Goal: Task Accomplishment & Management: Manage account settings

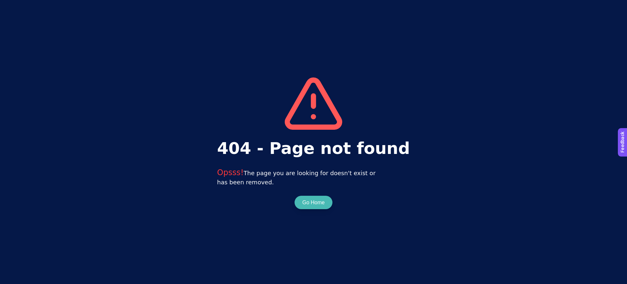
click at [314, 204] on button "Go Home" at bounding box center [314, 203] width 22 height 8
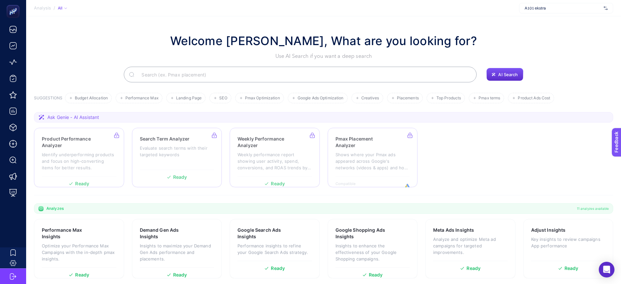
click at [558, 8] on span "A101 ekstra" at bounding box center [563, 8] width 76 height 5
click at [563, 46] on button "+ Add New Client" at bounding box center [566, 44] width 31 height 8
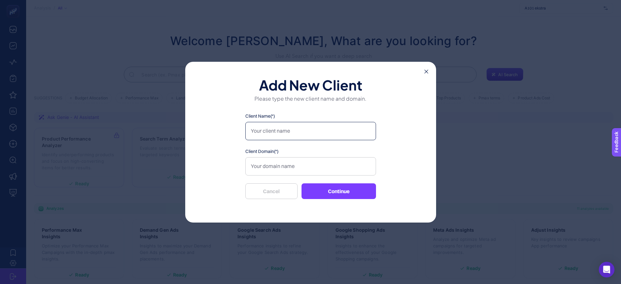
click at [291, 133] on input "Client Name(*)" at bounding box center [310, 131] width 131 height 18
type input "a101 Ekstra - New"
click at [300, 167] on input "a101.com.tr" at bounding box center [310, 166] width 131 height 18
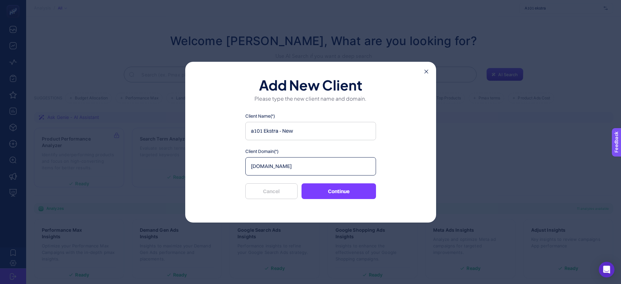
paste input "https://www.a101.com.tr/"
type input "https://www.a101.com.tr/"
click at [331, 194] on button "Continue" at bounding box center [339, 191] width 75 height 16
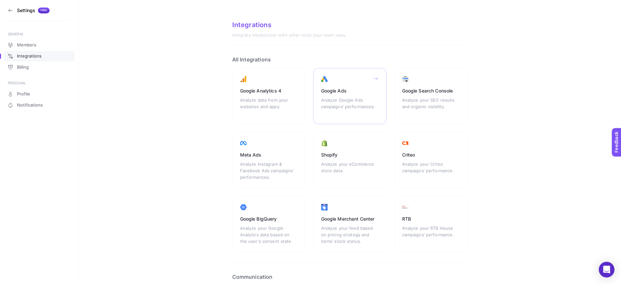
click at [350, 97] on div "Analyze Google Ads campaigns’ performances." at bounding box center [350, 107] width 58 height 20
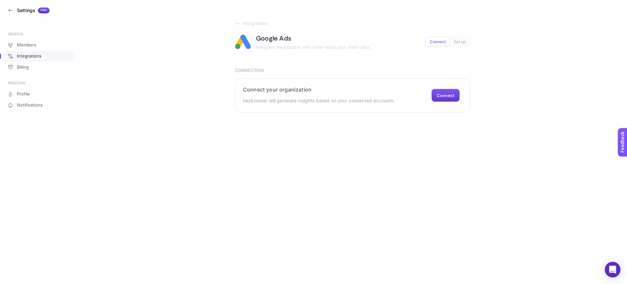
click at [441, 98] on button "Connect" at bounding box center [446, 95] width 28 height 13
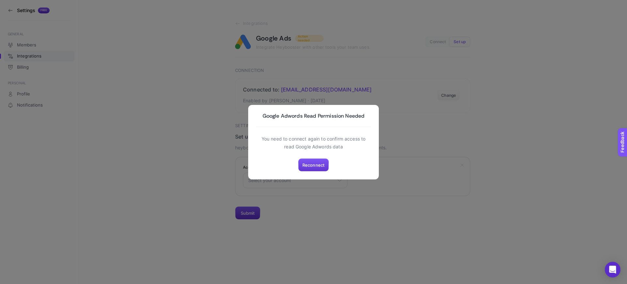
click at [323, 163] on span "Reconnect" at bounding box center [314, 164] width 22 height 5
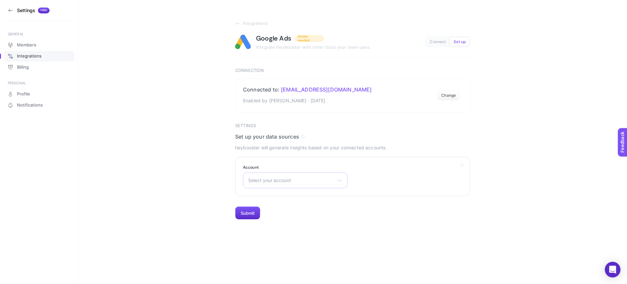
click at [305, 177] on div "Select your account A101 - Native Gain Turkey - Native A101 Ecom - Native A101 …" at bounding box center [295, 181] width 105 height 16
click at [276, 230] on span "A101 Ecom - Native" at bounding box center [270, 229] width 42 height 5
click at [244, 213] on button "Submit" at bounding box center [247, 213] width 25 height 13
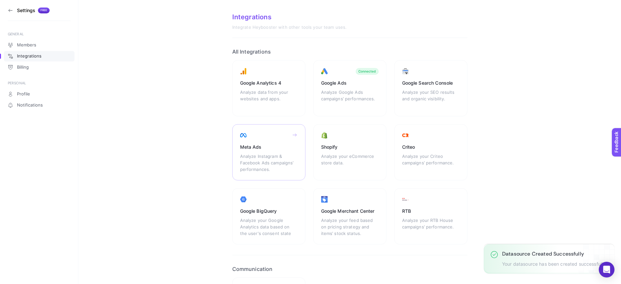
scroll to position [7, 0]
click at [274, 150] on div "Meta Ads" at bounding box center [269, 147] width 58 height 7
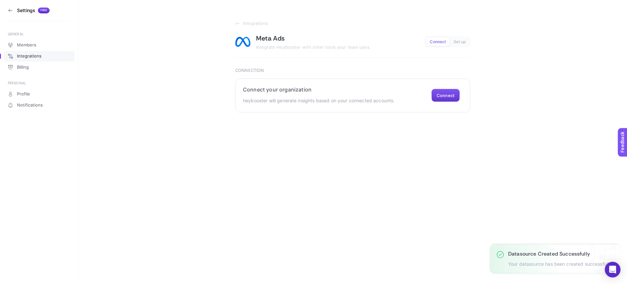
click at [438, 94] on button "Connect" at bounding box center [446, 95] width 28 height 13
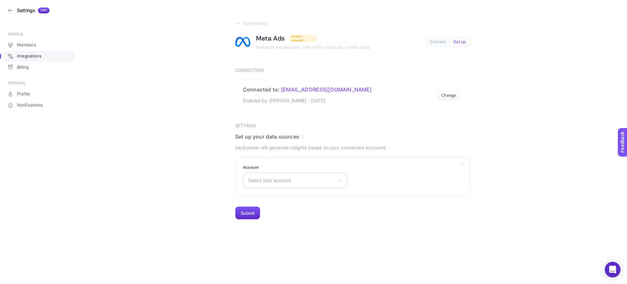
click at [287, 179] on span "Select your account" at bounding box center [291, 180] width 86 height 5
click at [282, 191] on input "text" at bounding box center [295, 196] width 104 height 13
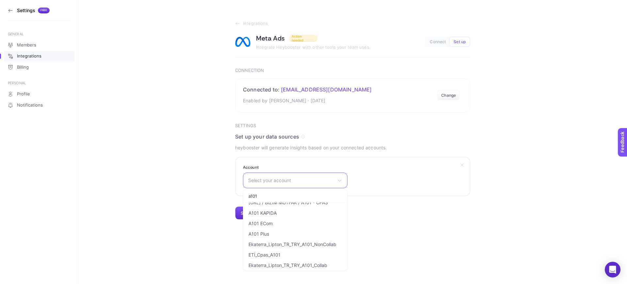
scroll to position [176, 0]
type input "a101"
click at [275, 240] on li "A101 ECom" at bounding box center [295, 242] width 101 height 10
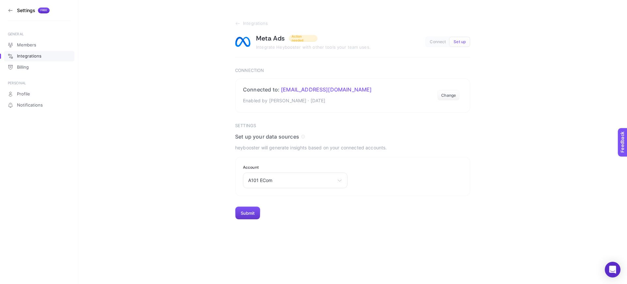
click at [243, 212] on button "Submit" at bounding box center [247, 213] width 25 height 13
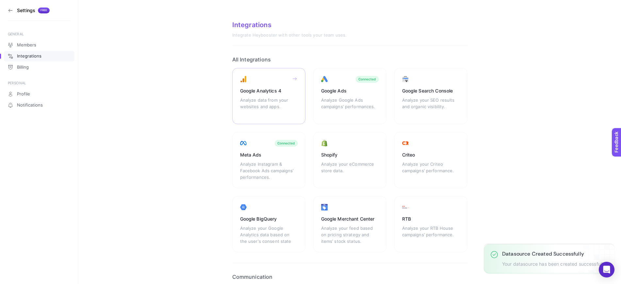
click at [266, 100] on div "Analyze data from your websites and apps." at bounding box center [269, 107] width 58 height 20
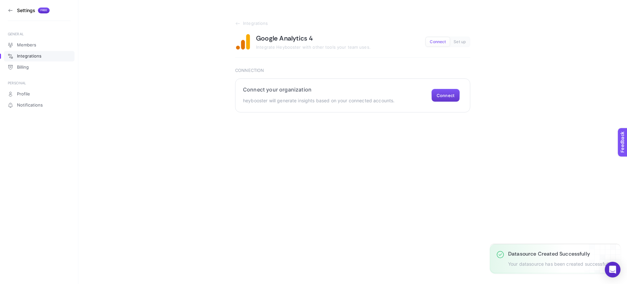
click at [439, 97] on button "Connect" at bounding box center [446, 95] width 28 height 13
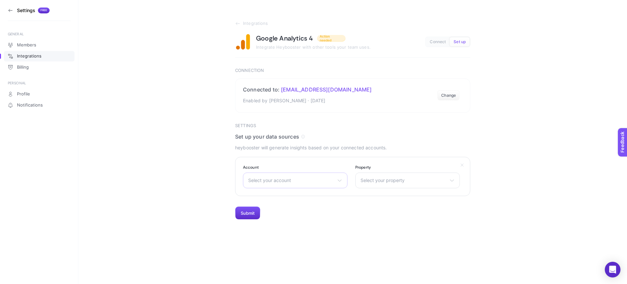
click at [334, 179] on span "Select your account" at bounding box center [291, 180] width 86 height 5
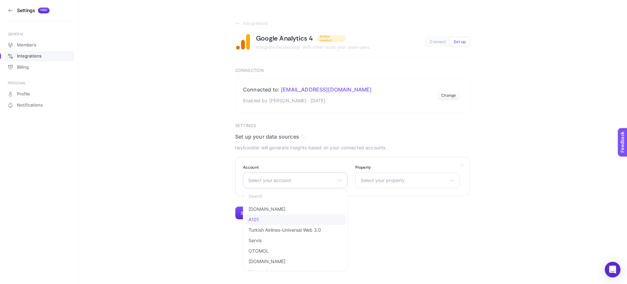
click at [283, 220] on li "A101" at bounding box center [295, 219] width 101 height 10
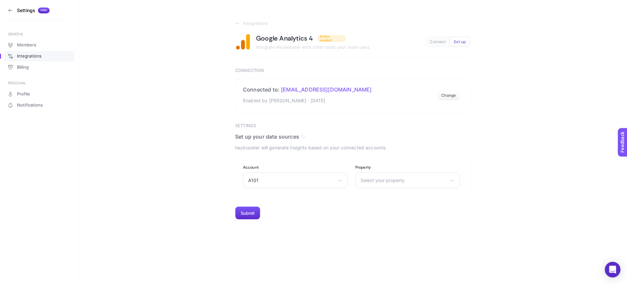
click at [376, 182] on span "Select your property" at bounding box center [404, 180] width 86 height 5
click at [398, 222] on li "A101 Super App" at bounding box center [407, 219] width 101 height 10
click at [244, 214] on button "Submit" at bounding box center [247, 213] width 25 height 13
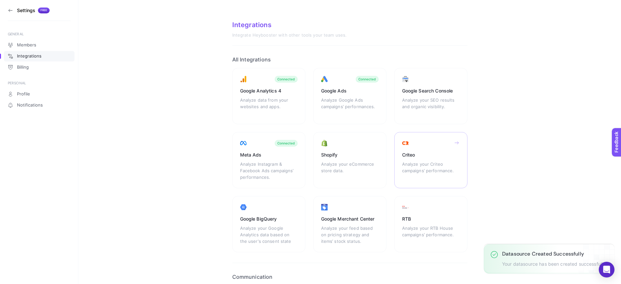
click at [425, 166] on div "Analyze your Criteo campaigns’ performance." at bounding box center [431, 171] width 58 height 20
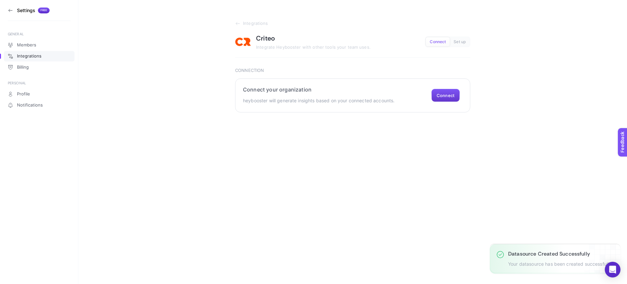
click at [444, 94] on button "Connect" at bounding box center [446, 95] width 28 height 13
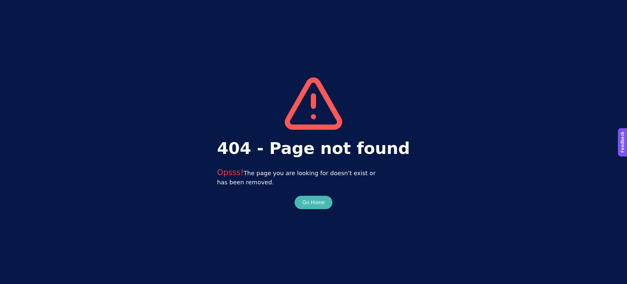
click at [311, 203] on button "Go Home" at bounding box center [314, 203] width 22 height 8
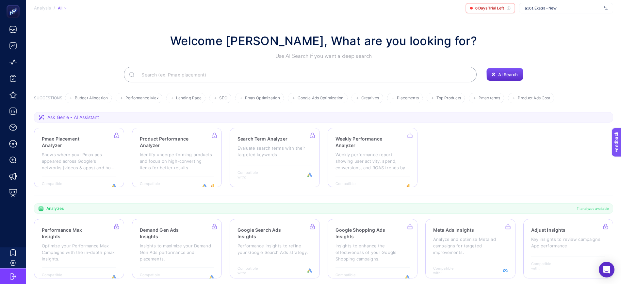
click at [541, 9] on span "a101 Ekstra - New" at bounding box center [563, 8] width 76 height 5
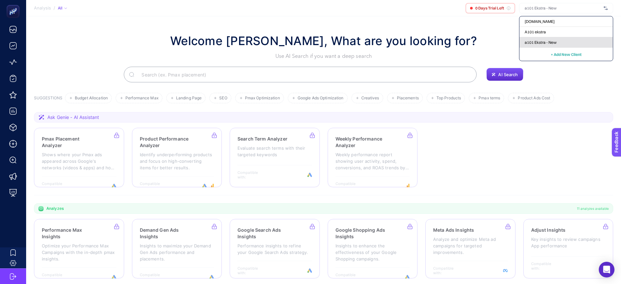
click at [550, 40] on span "a101 Ekstra - New" at bounding box center [541, 42] width 32 height 5
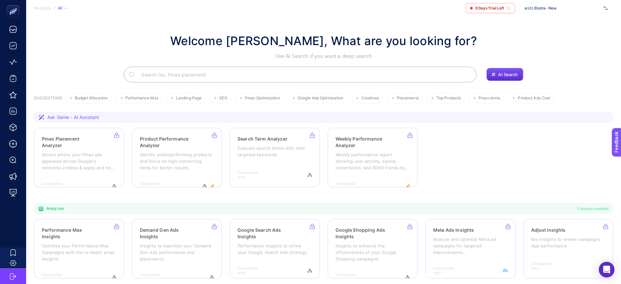
click at [568, 7] on span "a101 Ekstra - New" at bounding box center [563, 8] width 76 height 5
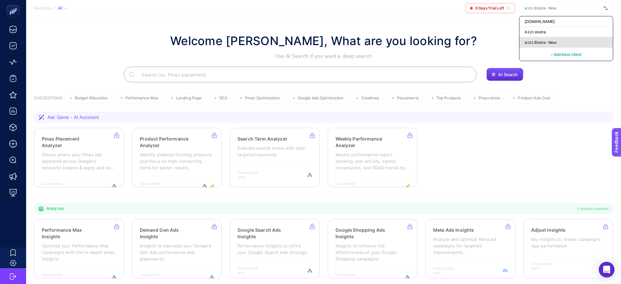
drag, startPoint x: 543, startPoint y: 44, endPoint x: 506, endPoint y: 49, distance: 37.3
click at [542, 43] on span "a101 Ekstra - New" at bounding box center [541, 42] width 32 height 5
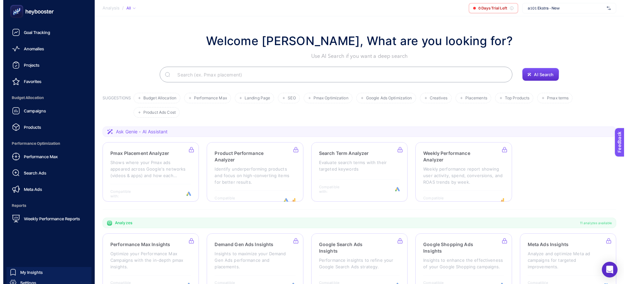
scroll to position [33, 0]
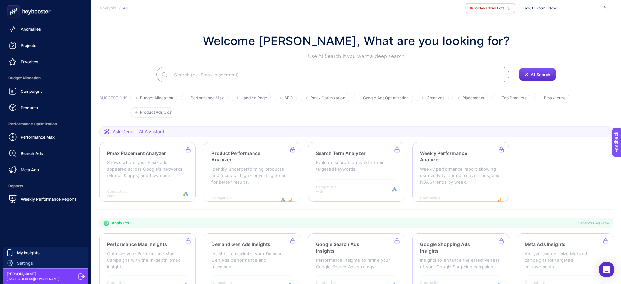
click at [29, 262] on span "Settings" at bounding box center [25, 262] width 16 height 5
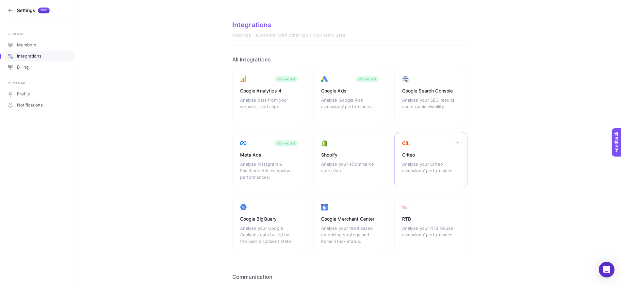
click at [427, 168] on div "Analyze your Criteo campaigns’ performance." at bounding box center [431, 171] width 58 height 20
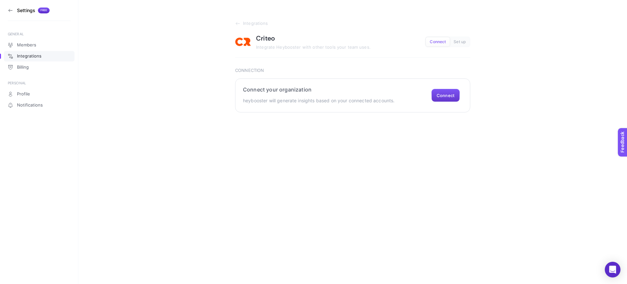
click at [440, 98] on button "Connect" at bounding box center [446, 95] width 28 height 13
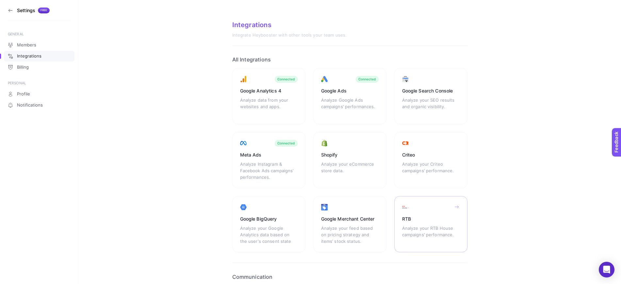
click at [413, 227] on div "Analyze your RTB House campaigns’ performance." at bounding box center [431, 235] width 58 height 20
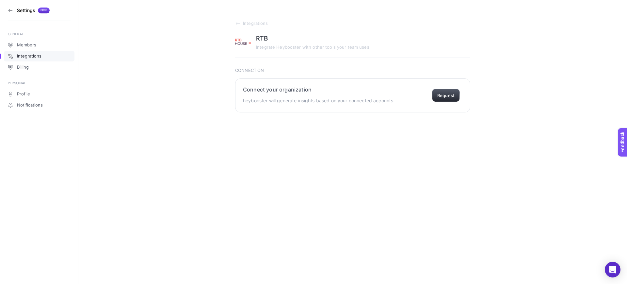
click at [435, 96] on button "Request" at bounding box center [446, 95] width 28 height 13
drag, startPoint x: 435, startPoint y: 96, endPoint x: 418, endPoint y: 94, distance: 17.4
click at [421, 95] on section "Connect your organization heybooster will generate insights based on your conne…" at bounding box center [352, 95] width 235 height 34
click at [299, 112] on html "Settings Free GENERAL Members Integrations Billing PERSONAL Profile Notificatio…" at bounding box center [313, 56] width 627 height 112
click at [382, 94] on div "Connect your organization heybooster will generate insights based on your conne…" at bounding box center [319, 95] width 152 height 18
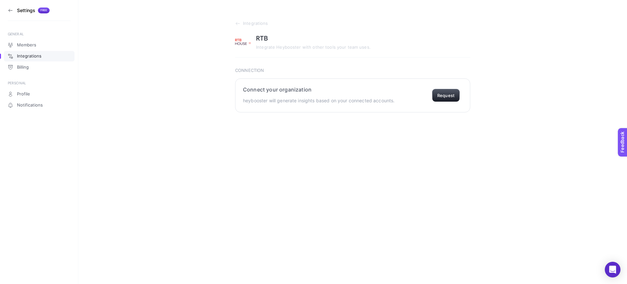
click at [359, 104] on section "Connect your organization heybooster will generate insights based on your conne…" at bounding box center [352, 95] width 235 height 34
click at [452, 96] on button "Request" at bounding box center [446, 95] width 28 height 13
click at [14, 10] on section "Settings Free" at bounding box center [39, 10] width 63 height 21
click at [11, 11] on icon at bounding box center [10, 10] width 5 height 5
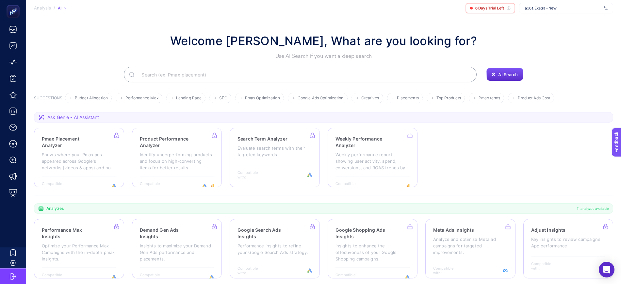
click at [547, 12] on div "a101 Ekstra - New" at bounding box center [566, 8] width 94 height 10
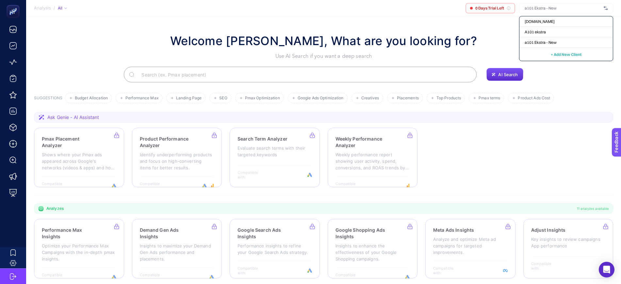
click at [543, 8] on input "text" at bounding box center [563, 8] width 76 height 5
click at [557, 52] on span "+ Add New Client" at bounding box center [566, 54] width 31 height 5
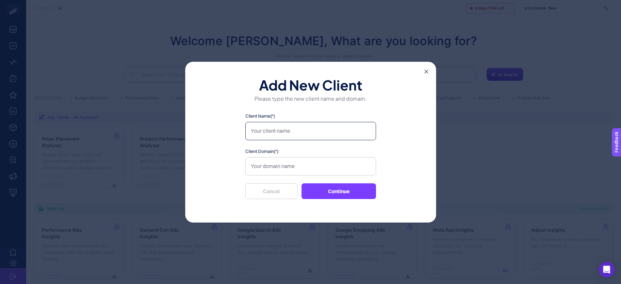
click at [299, 134] on input "Client Name(*)" at bounding box center [310, 131] width 131 height 18
type input "A101 - Native (Pazarlama)"
click at [321, 167] on input "Client Domain(*)" at bounding box center [310, 166] width 131 height 18
paste input "https://www.a101.com.tr/"
type input "https://www.a101.com.tr/"
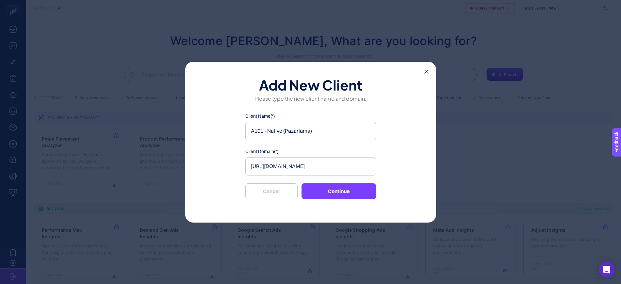
click at [339, 191] on button "Continue" at bounding box center [339, 191] width 75 height 16
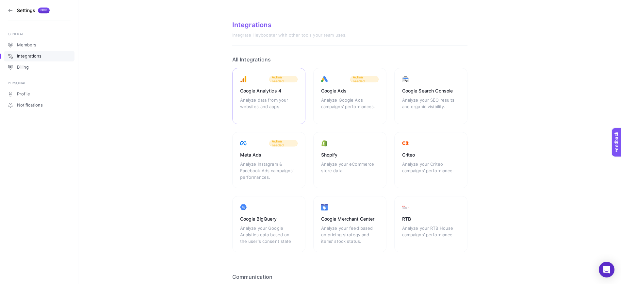
click at [292, 97] on div "Analyze data from your websites and apps." at bounding box center [269, 107] width 58 height 20
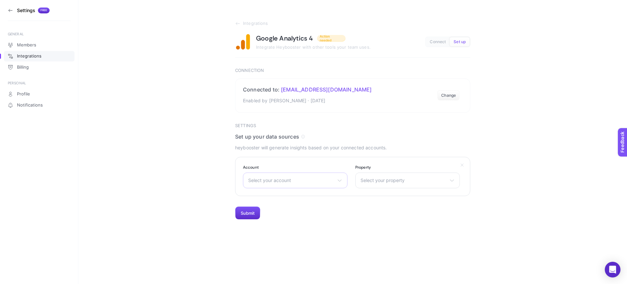
click at [313, 180] on span "Select your account" at bounding box center [291, 180] width 86 height 5
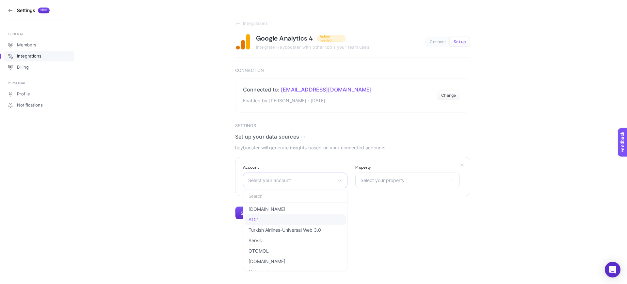
click at [299, 217] on li "A101" at bounding box center [295, 219] width 101 height 10
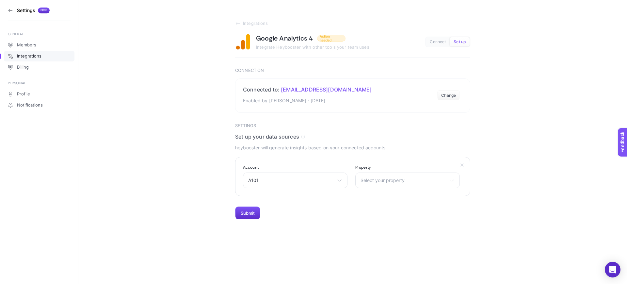
click at [394, 192] on section "Account A101 www.toki.gov.tr A101 Turkish Airlines-Universal Web 3.0 Servis OTO…" at bounding box center [352, 176] width 235 height 39
click at [384, 182] on span "Select your property" at bounding box center [404, 180] width 86 height 5
click at [384, 214] on li "A101 Super App" at bounding box center [407, 219] width 101 height 10
click at [254, 212] on button "Submit" at bounding box center [247, 213] width 25 height 13
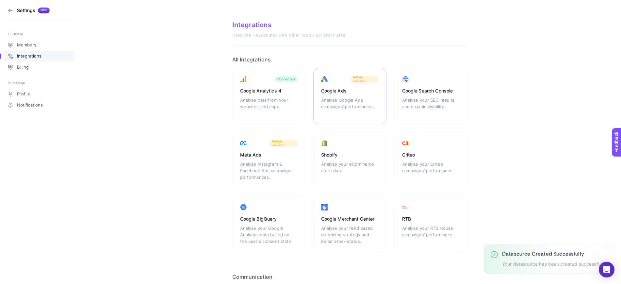
click at [332, 94] on div "Google Ads Analyze Google Ads campaigns’ performances. Action needed" at bounding box center [349, 96] width 73 height 56
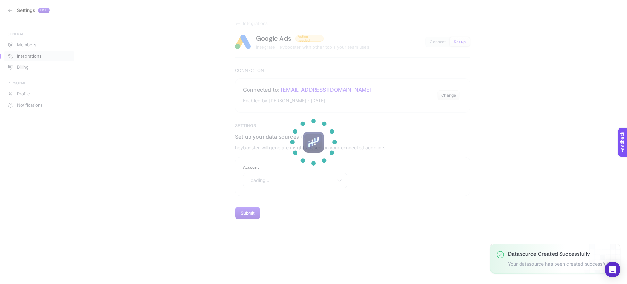
click at [283, 185] on section at bounding box center [313, 142] width 627 height 284
click at [280, 184] on section at bounding box center [313, 142] width 627 height 284
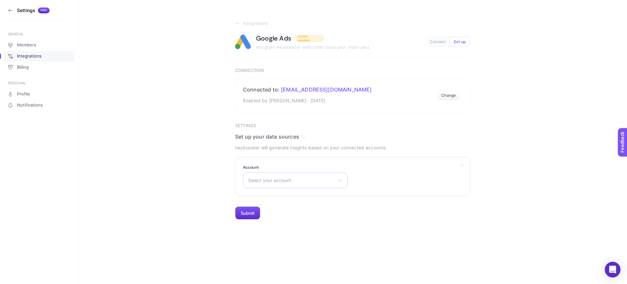
click at [280, 184] on div "Select your account A101 - Native Gain Turkey - Native A101 Ecom - Native A101 …" at bounding box center [295, 181] width 105 height 16
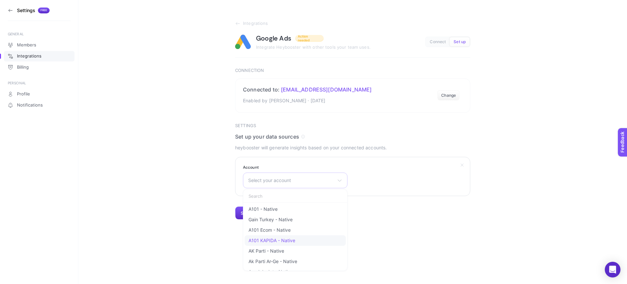
click at [283, 237] on li "A101 KAPIDA - Native" at bounding box center [295, 240] width 101 height 10
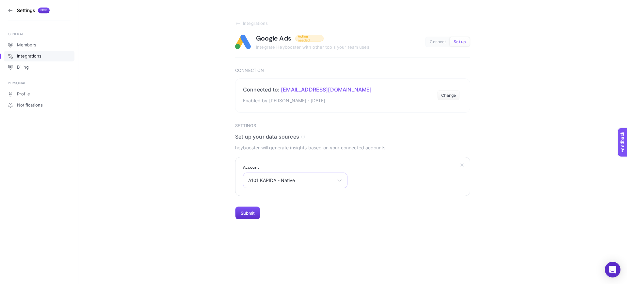
click at [272, 178] on span "A101 KAPIDA - Native" at bounding box center [291, 180] width 86 height 5
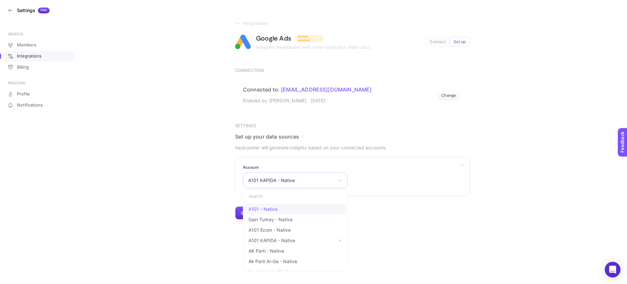
click at [274, 204] on li "A101 - Native" at bounding box center [295, 209] width 101 height 10
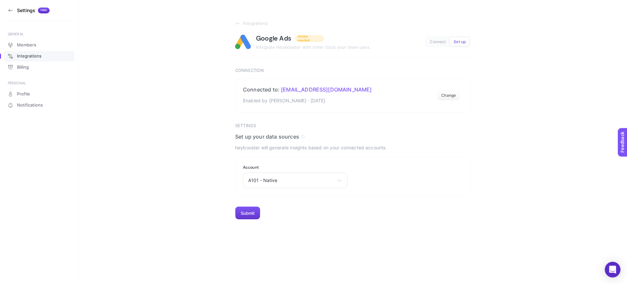
click at [254, 214] on button "Submit" at bounding box center [247, 213] width 25 height 13
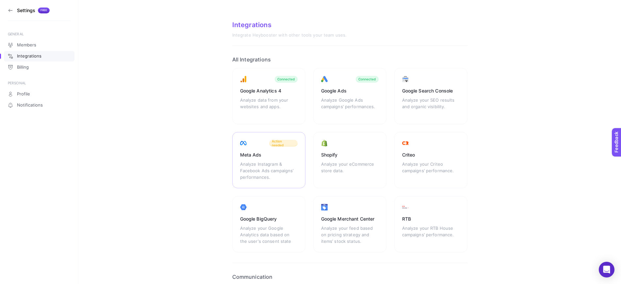
click at [253, 161] on div "Analyze Instagram & Facebook Ads campaigns’ performances." at bounding box center [269, 171] width 58 height 20
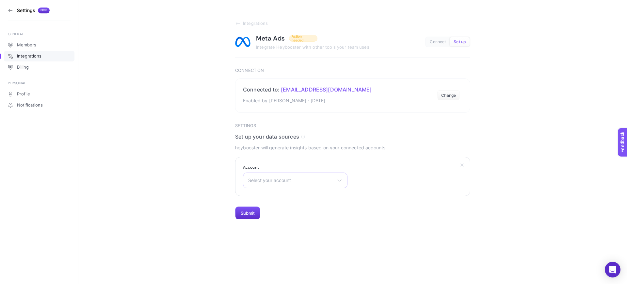
click at [276, 179] on span "Select your account" at bounding box center [291, 180] width 86 height 5
click at [275, 179] on span "Select your account" at bounding box center [291, 180] width 86 height 5
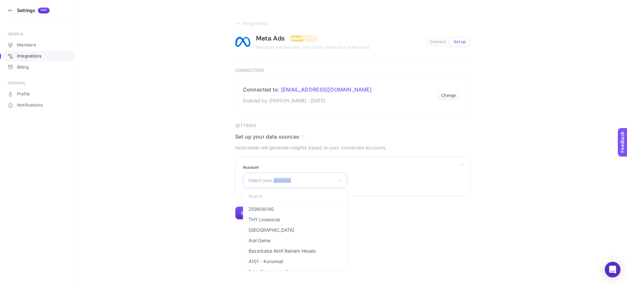
click at [275, 179] on span "Select your account" at bounding box center [291, 180] width 86 height 5
click at [268, 198] on input "text" at bounding box center [295, 196] width 104 height 13
type input "a101"
click at [257, 249] on span "A101 Yeni Reklam Hesabı" at bounding box center [276, 250] width 54 height 5
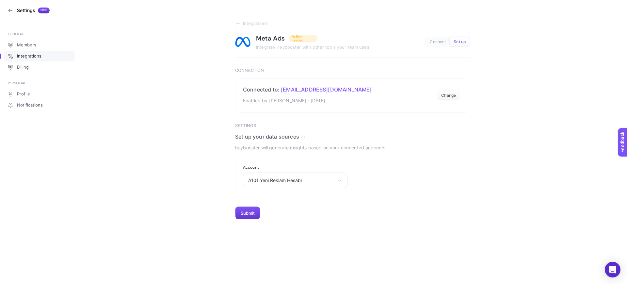
click at [249, 210] on button "Submit" at bounding box center [247, 213] width 25 height 13
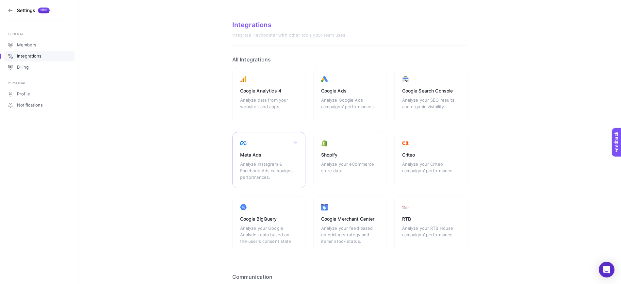
click at [269, 162] on div "Analyze Instagram & Facebook Ads campaigns’ performances." at bounding box center [269, 171] width 58 height 20
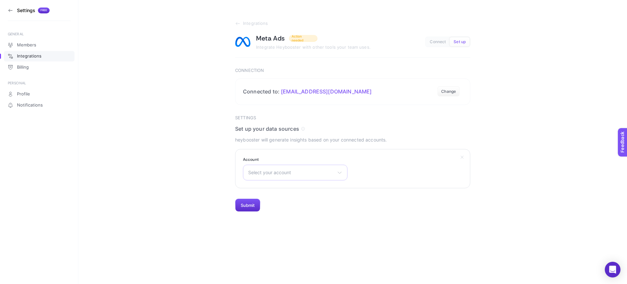
click at [271, 170] on span "Select your account" at bounding box center [291, 172] width 86 height 5
click at [270, 190] on input "text" at bounding box center [295, 188] width 104 height 13
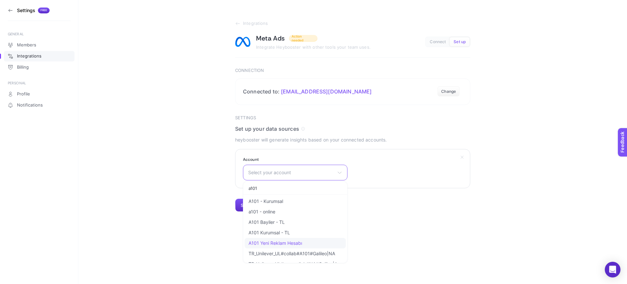
type input "a101"
click at [291, 239] on li "A101 Yeni Reklam Hesabı" at bounding box center [295, 243] width 101 height 10
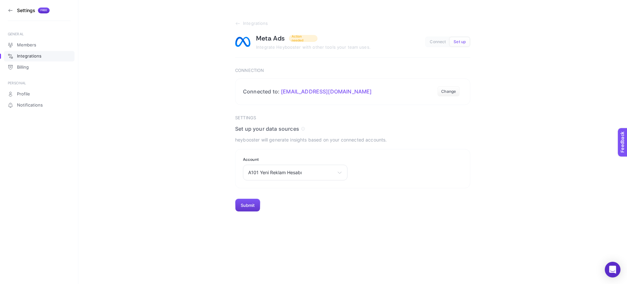
click at [248, 207] on button "Submit" at bounding box center [247, 205] width 25 height 13
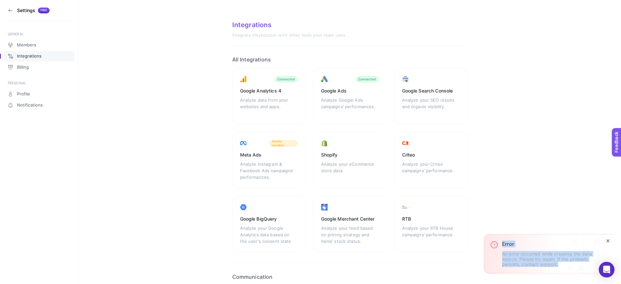
drag, startPoint x: 500, startPoint y: 255, endPoint x: 566, endPoint y: 266, distance: 66.9
click at [566, 266] on div "Error An error occurred while creating the data source. Please try again. If th…" at bounding box center [544, 253] width 120 height 39
drag, startPoint x: 561, startPoint y: 196, endPoint x: 561, endPoint y: 192, distance: 4.6
click at [561, 196] on section "Integrations Integrate Heybooster with other tools your team uses. All Integrat…" at bounding box center [349, 186] width 543 height 373
